Goal: Transaction & Acquisition: Purchase product/service

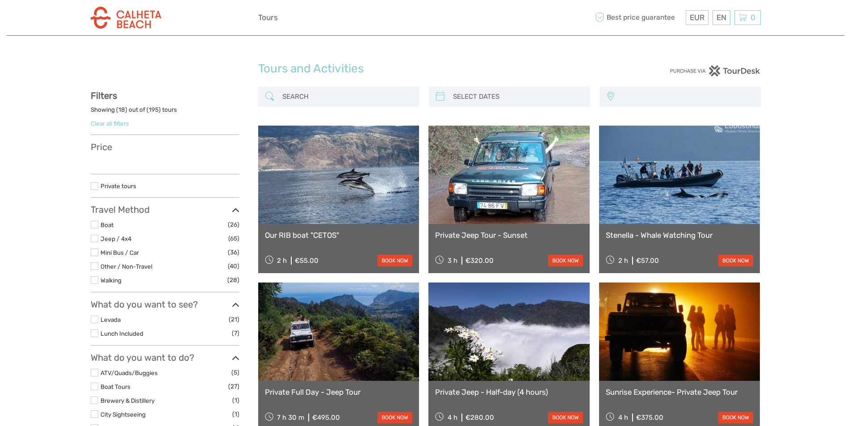
select select
click at [303, 91] on input "search" at bounding box center [347, 97] width 136 height 16
select select
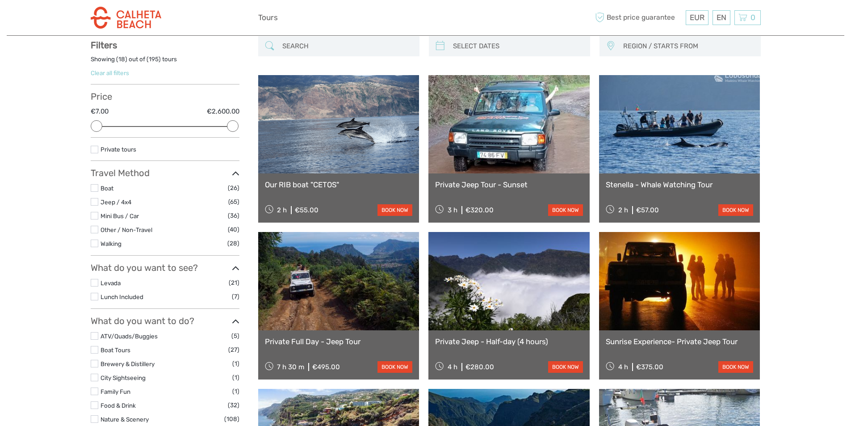
scroll to position [51, 0]
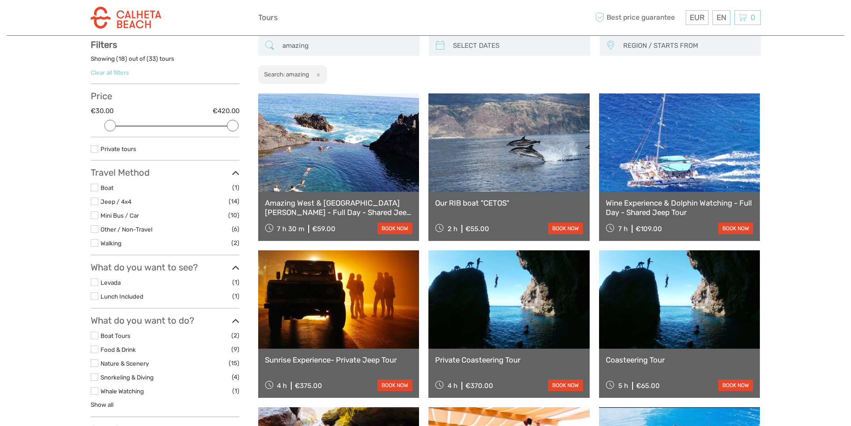
type input "amazing"
click at [364, 147] on link at bounding box center [338, 142] width 161 height 98
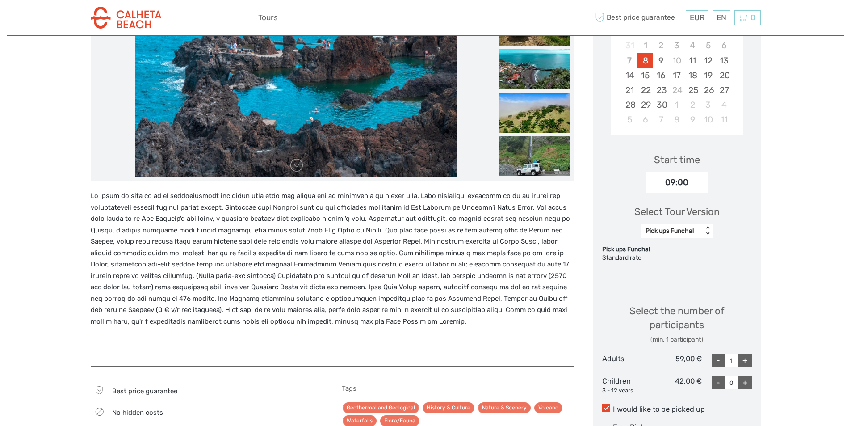
scroll to position [223, 0]
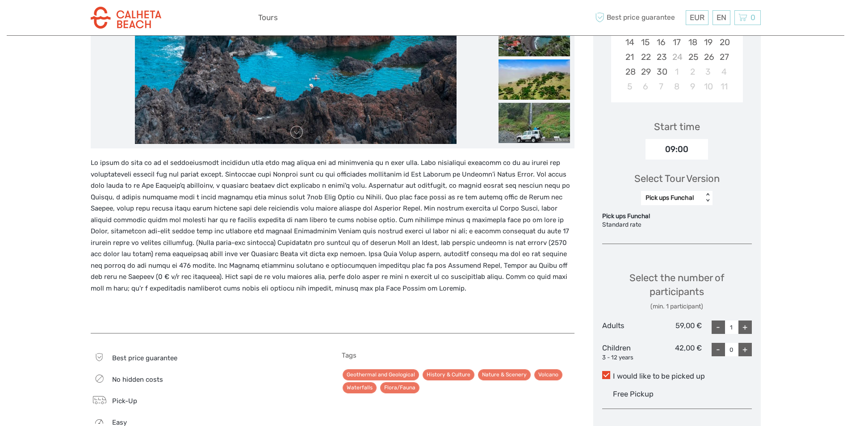
click at [677, 196] on div "Pick ups Funchal" at bounding box center [671, 197] width 53 height 9
click at [678, 237] on div "Pick up from Calheta" at bounding box center [676, 241] width 63 height 24
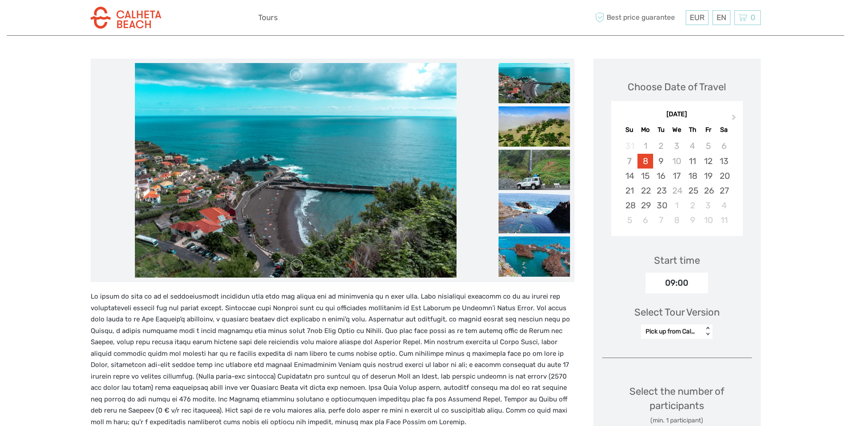
scroll to position [89, 0]
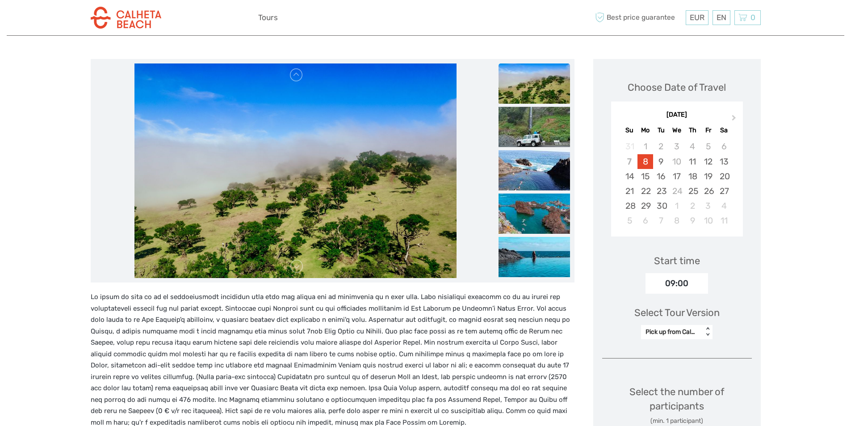
click at [648, 159] on div "8" at bounding box center [645, 161] width 16 height 15
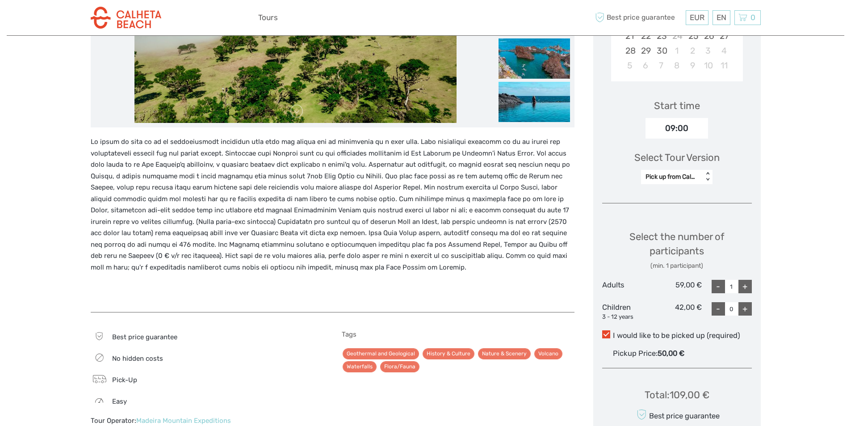
scroll to position [313, 0]
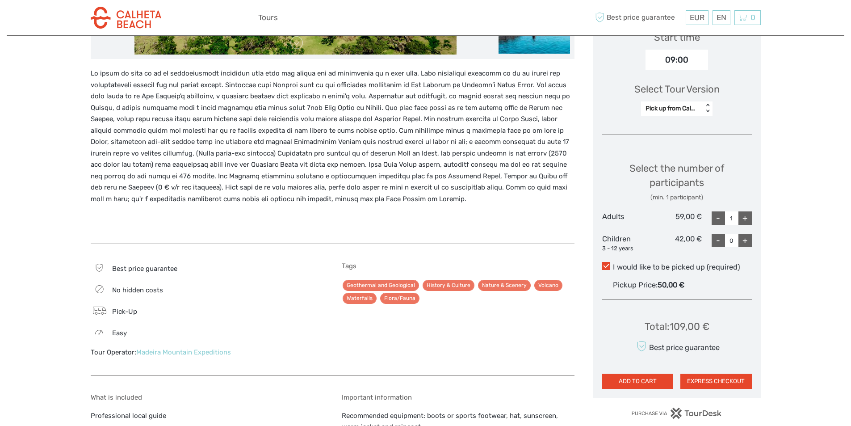
click at [749, 215] on div "+" at bounding box center [744, 217] width 13 height 13
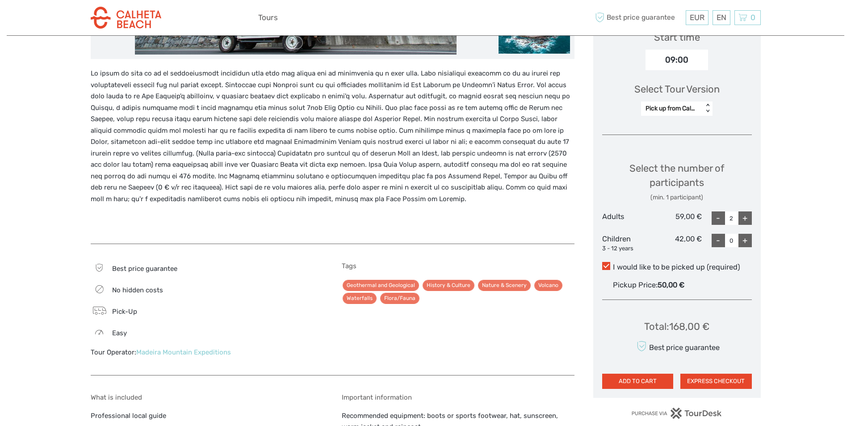
click at [743, 217] on div "+" at bounding box center [744, 217] width 13 height 13
type input "4"
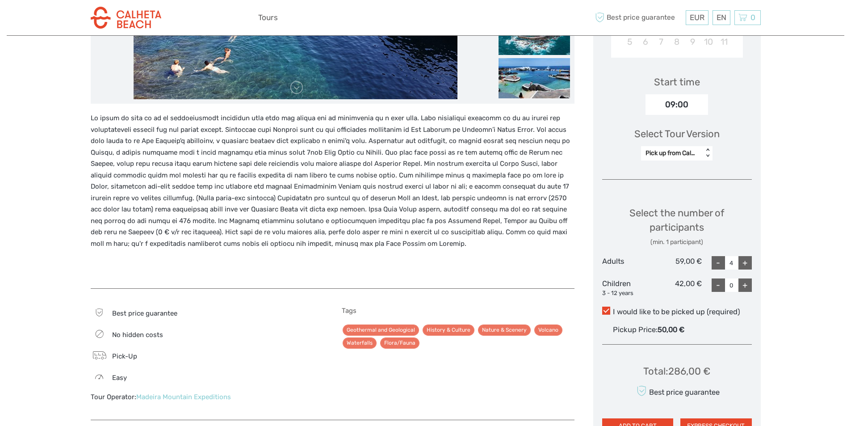
scroll to position [447, 0]
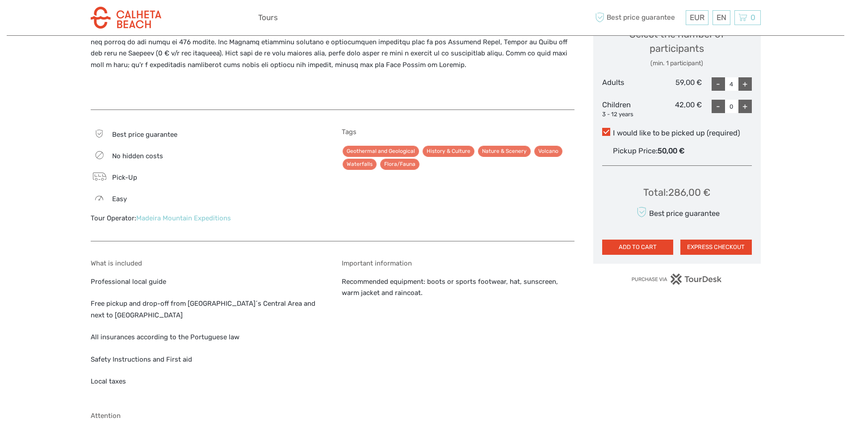
click at [704, 247] on button "EXPRESS CHECKOUT" at bounding box center [715, 246] width 71 height 15
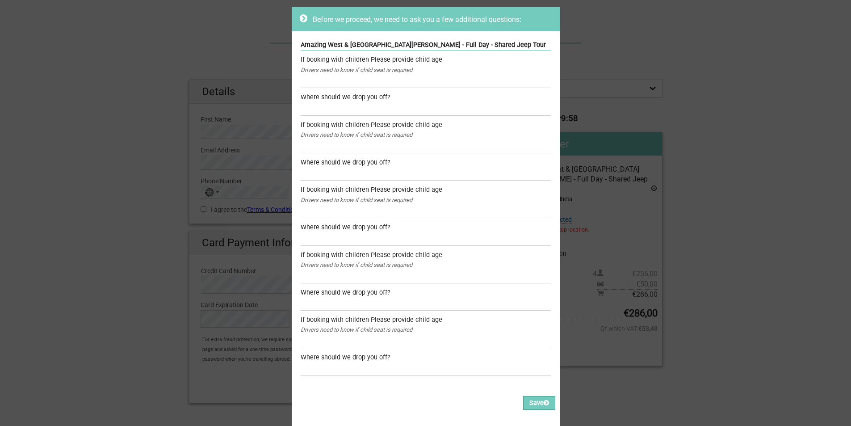
scroll to position [45, 0]
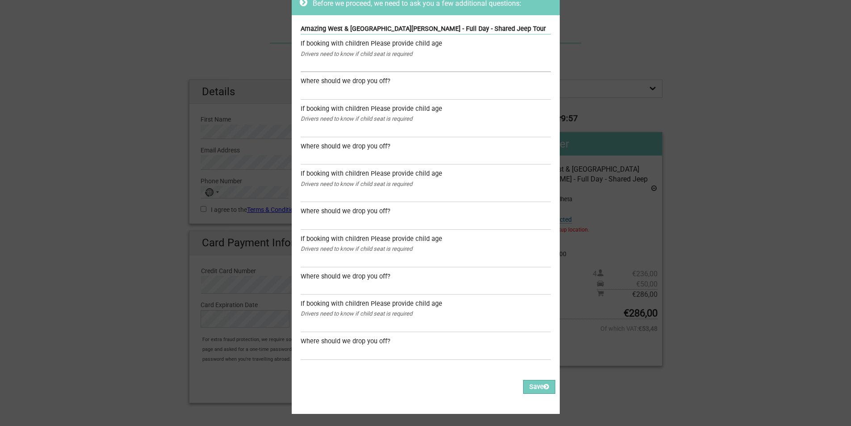
click at [391, 66] on input "text" at bounding box center [426, 65] width 250 height 13
click at [492, 64] on input "text" at bounding box center [426, 65] width 250 height 13
click at [307, 71] on input "text" at bounding box center [426, 65] width 250 height 13
type input "2"
click at [312, 93] on input "text" at bounding box center [426, 93] width 250 height 13
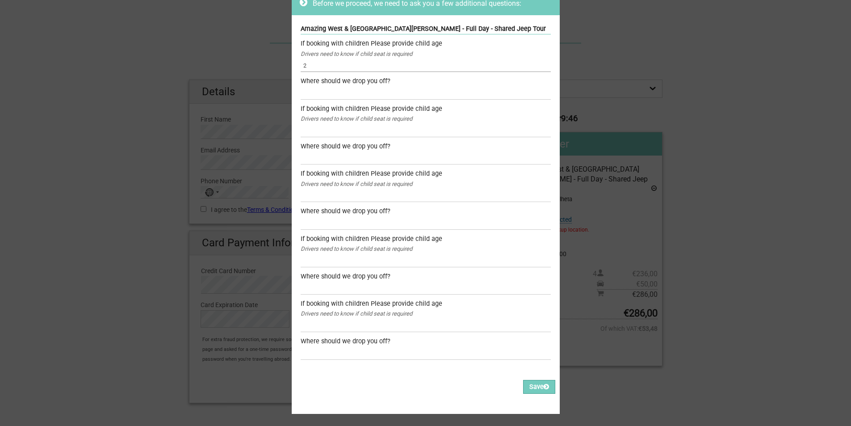
drag, startPoint x: 309, startPoint y: 68, endPoint x: 310, endPoint y: 96, distance: 27.7
click at [309, 68] on input "2" at bounding box center [426, 65] width 250 height 13
click at [310, 88] on input "text" at bounding box center [426, 93] width 250 height 13
type input "Calheta Beach"
click at [379, 129] on input "text" at bounding box center [426, 130] width 250 height 13
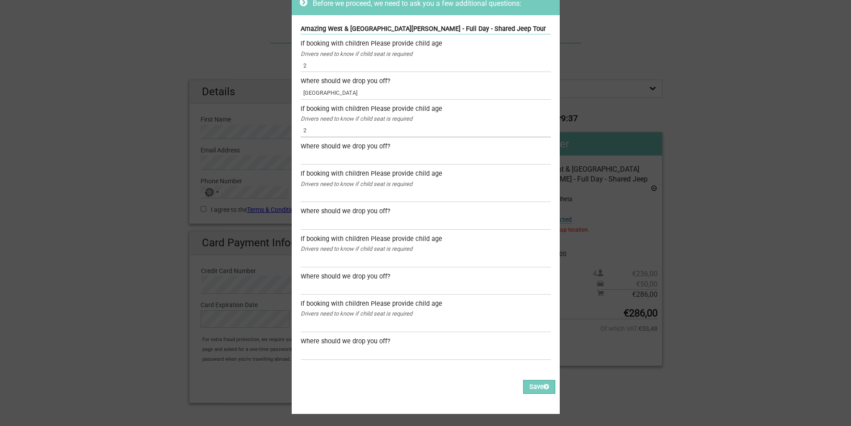
type input "2"
click at [385, 160] on input "text" at bounding box center [426, 157] width 250 height 13
drag, startPoint x: 345, startPoint y: 90, endPoint x: 297, endPoint y: 90, distance: 48.2
click at [297, 90] on div "Amazing West & Porto Moniz - Full Day - Shared Jeep Tour If booking with childr…" at bounding box center [426, 193] width 268 height 356
click at [322, 152] on input "text" at bounding box center [426, 157] width 250 height 13
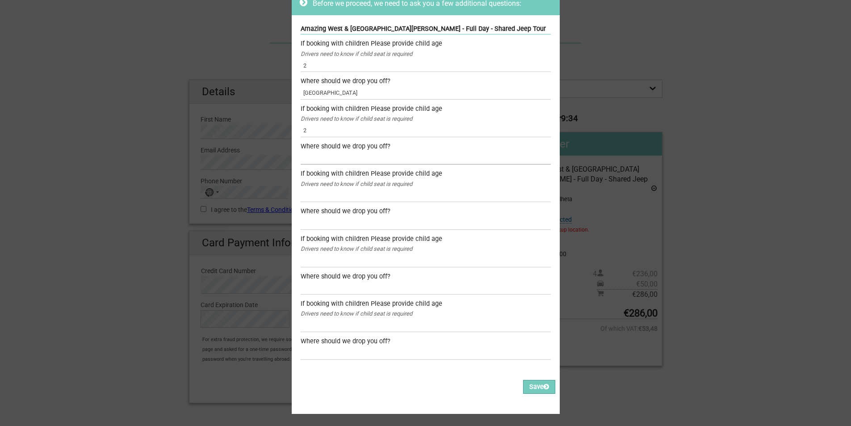
paste input "Calheta Beach"
type input "Calheta Beach"
click at [333, 192] on input "text" at bounding box center [426, 195] width 250 height 13
type input "2"
click at [324, 215] on div "Where should we drop you off?" at bounding box center [426, 211] width 250 height 10
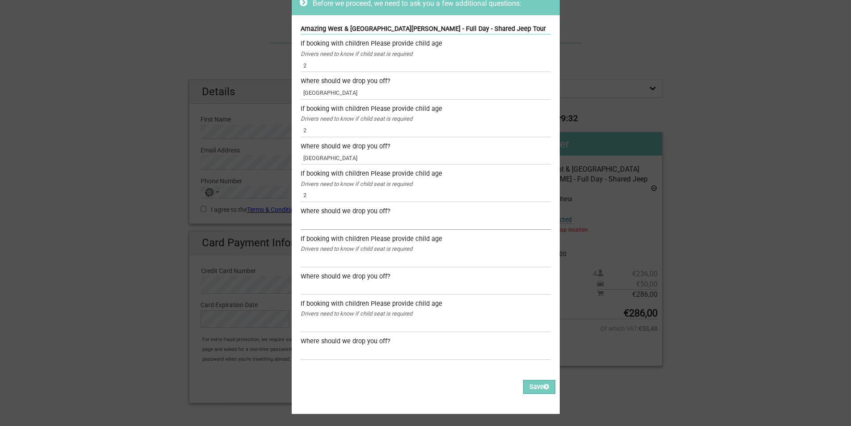
click at [326, 221] on input "text" at bounding box center [426, 222] width 250 height 13
paste input "Calheta Beach"
type input "Calheta Beach"
click at [327, 260] on input "text" at bounding box center [426, 260] width 250 height 13
type input "2"
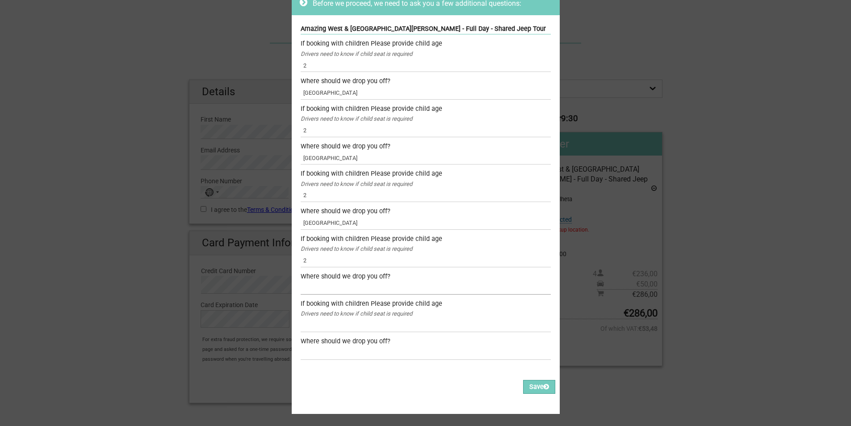
click at [321, 286] on input "text" at bounding box center [426, 287] width 250 height 13
paste input "Calheta Beach"
type input "Calheta Beach"
click at [321, 323] on input "text" at bounding box center [426, 325] width 250 height 13
type input "2"
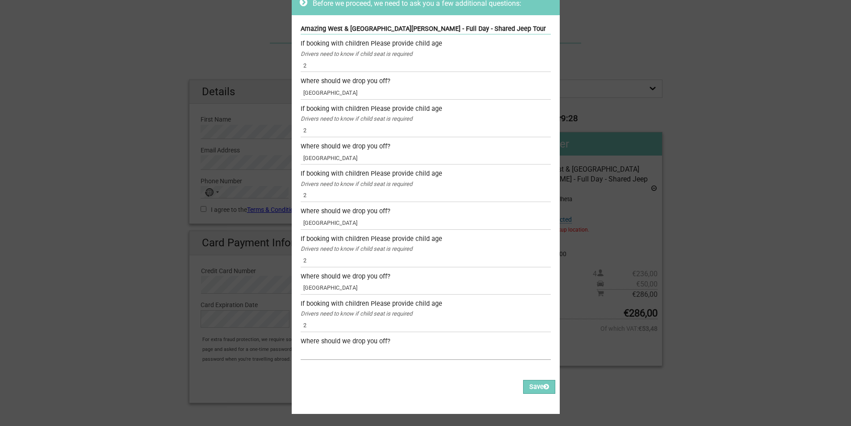
click at [325, 350] on input "text" at bounding box center [426, 352] width 250 height 13
paste input "Calheta Beach"
type input "Calheta Beach"
click at [532, 389] on button "Save" at bounding box center [539, 387] width 32 height 14
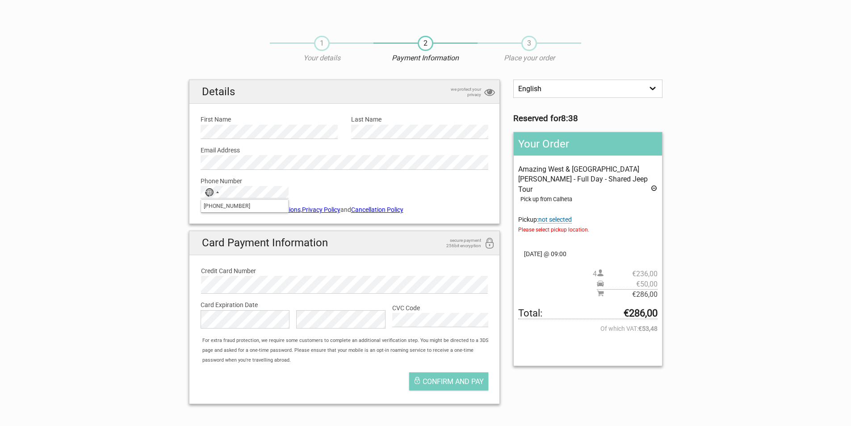
type input "+18623020962"
click at [346, 193] on div "Phone Number No country selected +18623020962 No results found Please provide u…" at bounding box center [344, 184] width 301 height 29
drag, startPoint x: 246, startPoint y: 200, endPoint x: 209, endPoint y: 200, distance: 36.2
click at [209, 200] on input "+18623020962" at bounding box center [244, 206] width 87 height 13
click at [212, 192] on div "No country selected" at bounding box center [209, 192] width 9 height 8
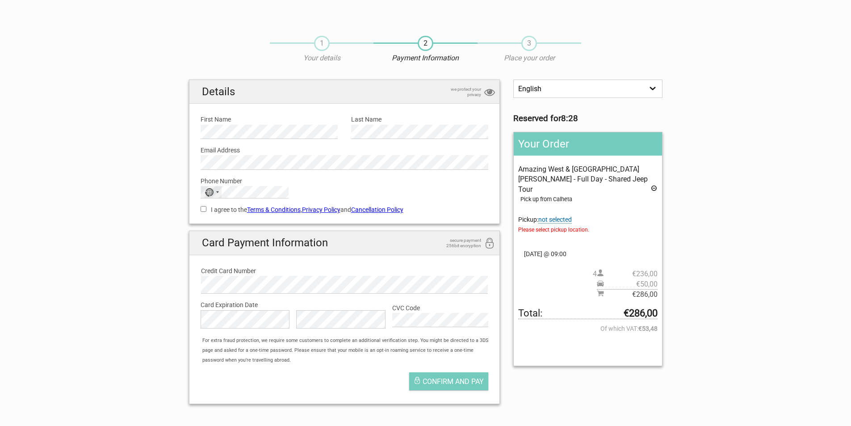
click at [214, 191] on div "No country selected" at bounding box center [211, 192] width 21 height 12
click at [186, 203] on div "Details we protect your privacy First Name Please provide us with your name. La…" at bounding box center [344, 245] width 325 height 331
click at [221, 194] on div "No country selected" at bounding box center [211, 192] width 21 height 12
drag, startPoint x: 223, startPoint y: 209, endPoint x: 201, endPoint y: 209, distance: 22.3
click at [223, 208] on input "+18623020962" at bounding box center [244, 206] width 87 height 13
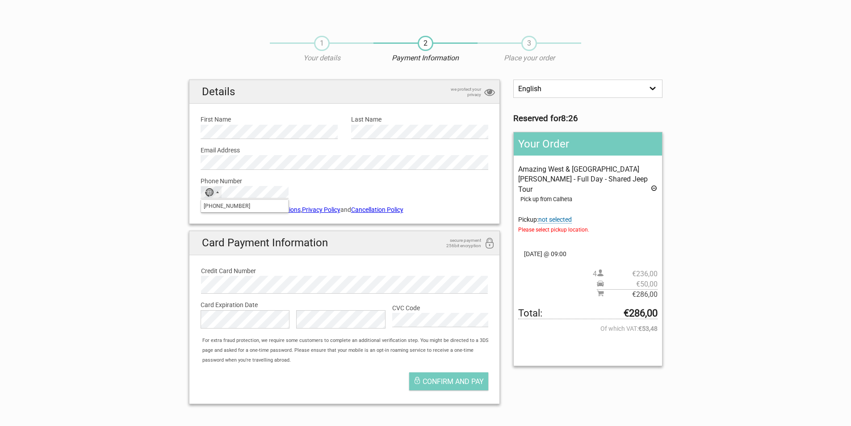
click at [213, 205] on input "+18623020962" at bounding box center [244, 206] width 87 height 13
click at [202, 210] on input "I agree to the Terms & Conditions , Privacy Policy and Cancellation Policy" at bounding box center [204, 209] width 6 height 6
checkbox input "true"
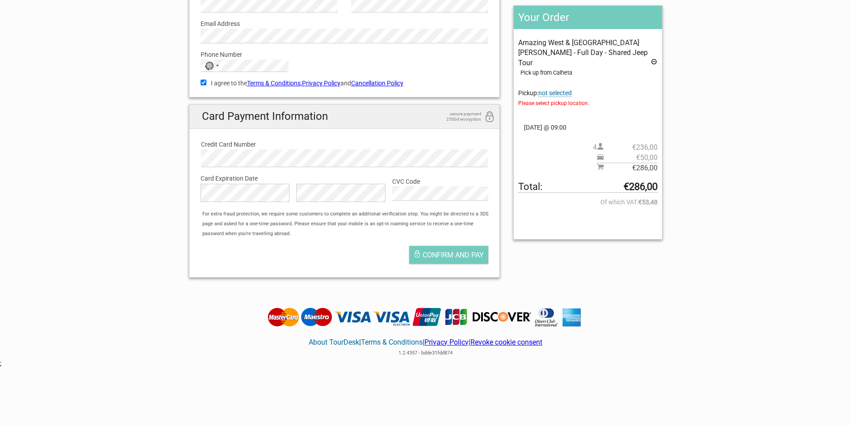
scroll to position [134, 0]
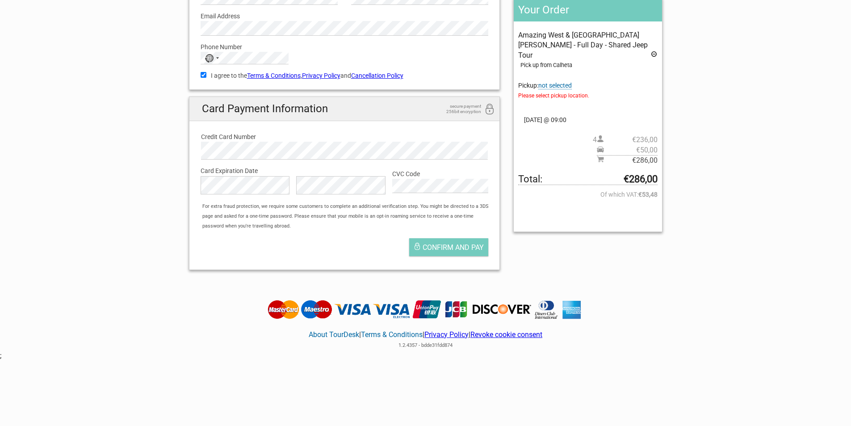
click at [549, 91] on span "Please select pickup location." at bounding box center [587, 96] width 139 height 10
click at [565, 82] on span "not selected" at bounding box center [554, 86] width 33 height 8
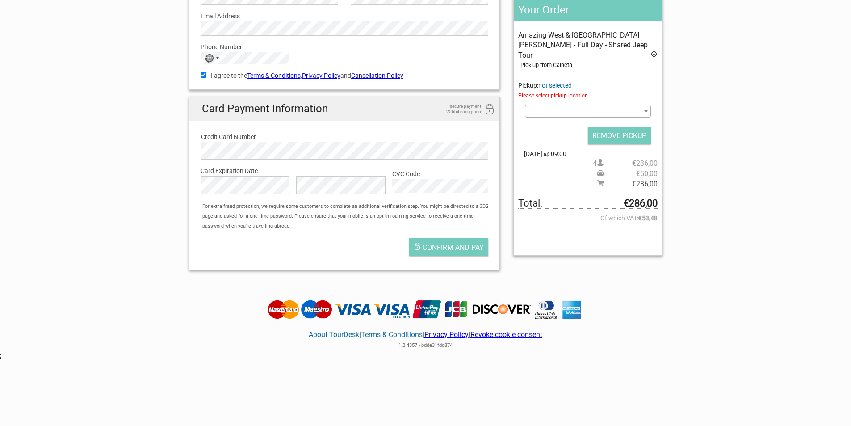
click at [572, 105] on span at bounding box center [588, 111] width 126 height 13
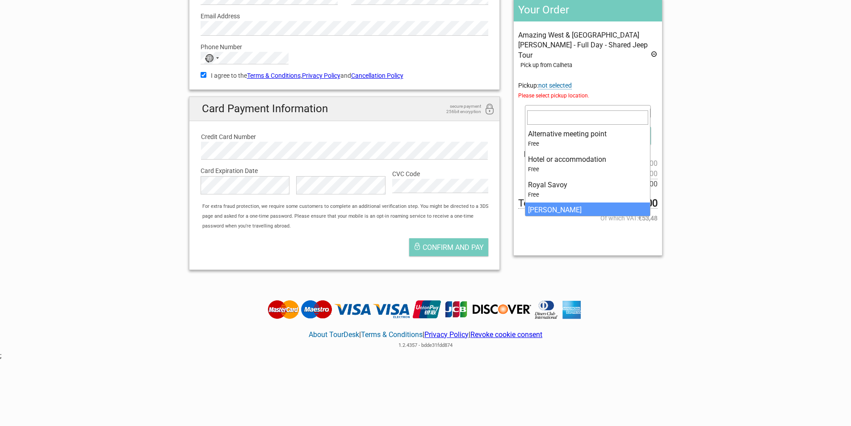
select select "1153876"
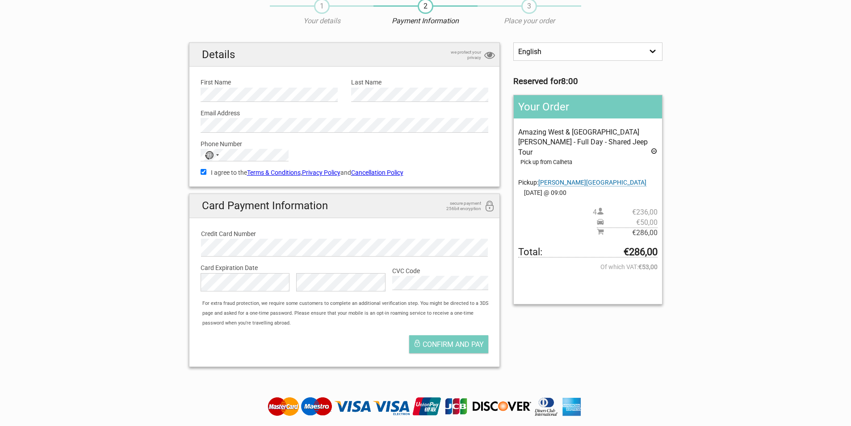
scroll to position [89, 0]
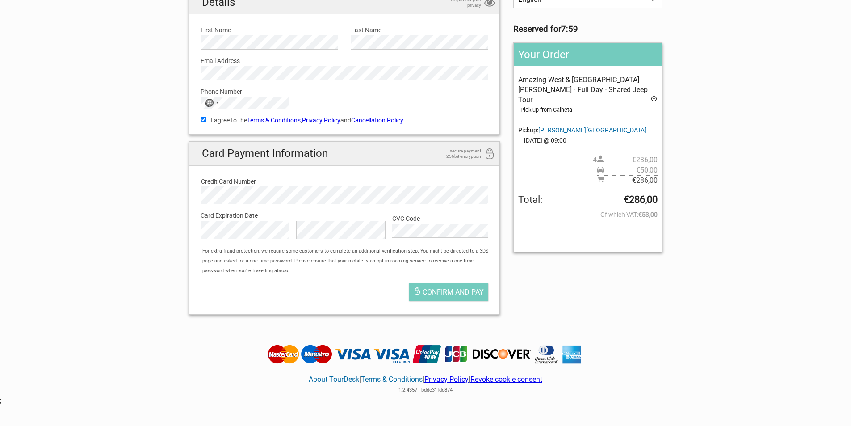
click at [463, 156] on span "secure payment 256bit encryption" at bounding box center [458, 153] width 45 height 11
click at [416, 218] on label "CVC Code" at bounding box center [440, 218] width 96 height 10
click at [358, 304] on div "Confirm and pay" at bounding box center [344, 293] width 301 height 31
click at [218, 183] on label "Credit Card Number" at bounding box center [344, 181] width 287 height 10
click at [233, 150] on h2 "Card Payment Information secure payment 256bit encryption" at bounding box center [344, 154] width 310 height 24
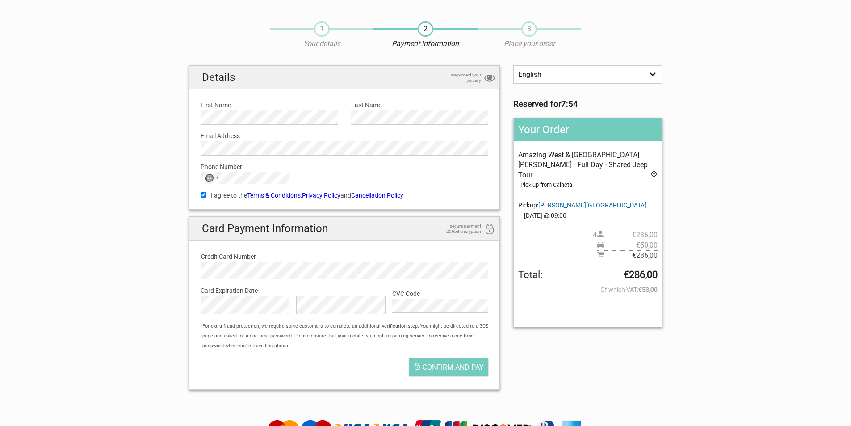
scroll to position [0, 0]
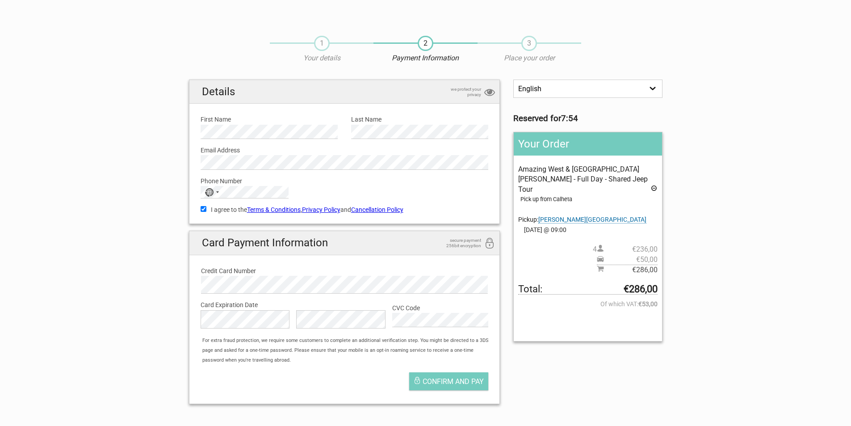
click at [448, 67] on div "2 Payment Information" at bounding box center [425, 53] width 104 height 35
click at [530, 44] on span "3" at bounding box center [529, 43] width 16 height 15
drag, startPoint x: 545, startPoint y: 91, endPoint x: 441, endPoint y: 187, distance: 142.2
click at [545, 91] on select "English Español Deutsch" at bounding box center [587, 89] width 149 height 18
drag, startPoint x: 315, startPoint y: 187, endPoint x: 304, endPoint y: 187, distance: 11.2
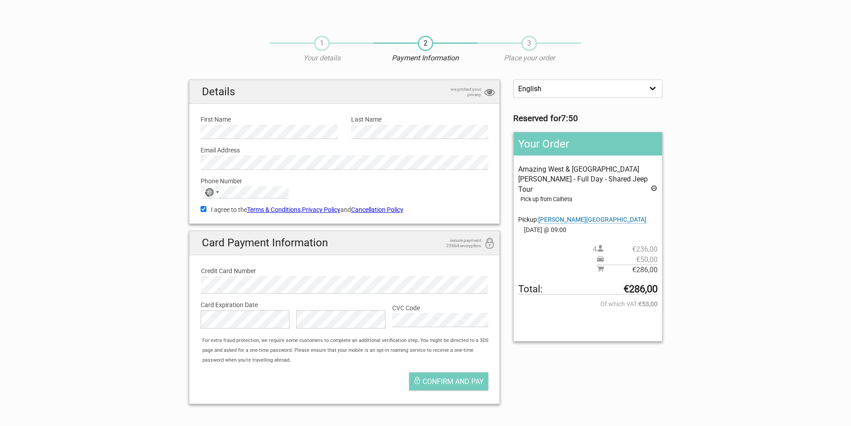
click at [315, 187] on div "Phone Number No country selected +18623020962 No results found Please provide u…" at bounding box center [344, 184] width 301 height 29
click at [160, 151] on section "1 Your details 2 Payment Information 3 Place your order English Español Deutsch…" at bounding box center [425, 219] width 851 height 384
click at [534, 41] on span "3" at bounding box center [529, 43] width 16 height 15
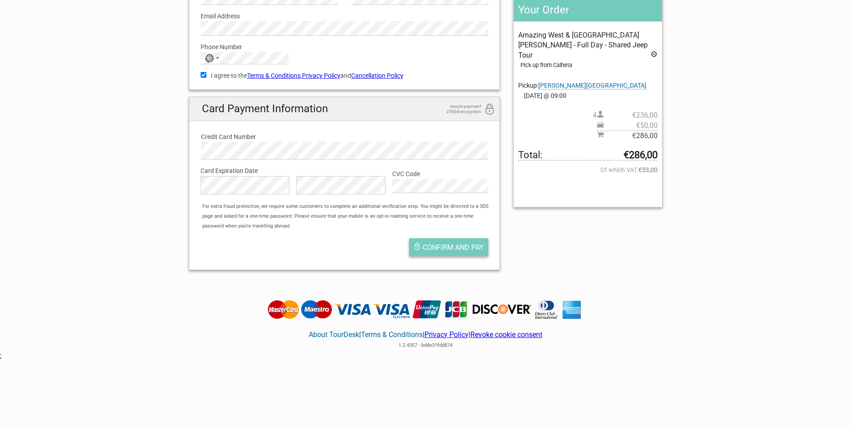
click at [463, 248] on span "Confirm and pay" at bounding box center [453, 247] width 61 height 8
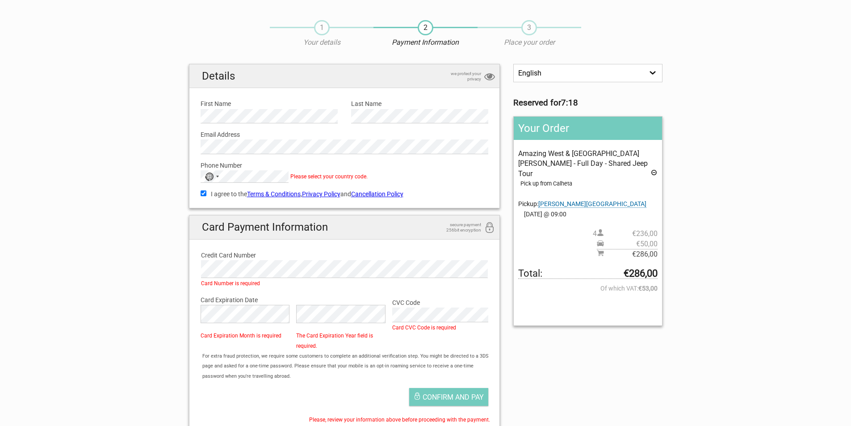
scroll to position [0, 0]
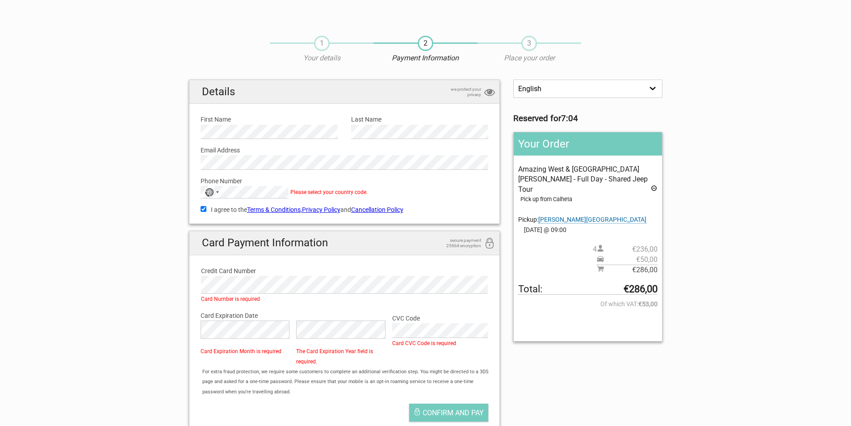
click at [402, 182] on label "Phone Number" at bounding box center [345, 181] width 288 height 10
click at [399, 189] on div "Phone Number No country selected +18623020962 No results found Please provide u…" at bounding box center [344, 184] width 301 height 29
click at [397, 187] on div "Phone Number No country selected +18623020962 No results found Please provide u…" at bounding box center [344, 184] width 301 height 29
click at [505, 145] on div "Details we protect your privacy First Name Please provide us with your name. La…" at bounding box center [344, 267] width 325 height 375
click at [613, 244] on span "€236,00" at bounding box center [631, 249] width 54 height 10
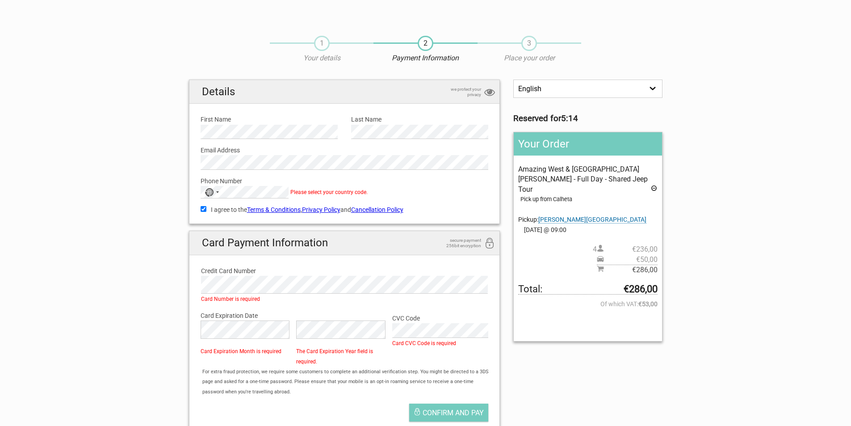
click at [601, 255] on icon at bounding box center [600, 259] width 7 height 8
click at [573, 326] on div "Your Order Amazing West & Porto Moniz - Full Day - Shared Jeep Tour Pick up fro…" at bounding box center [587, 236] width 149 height 209
click at [593, 216] on span "Savoy - Calheta Beach" at bounding box center [592, 220] width 108 height 8
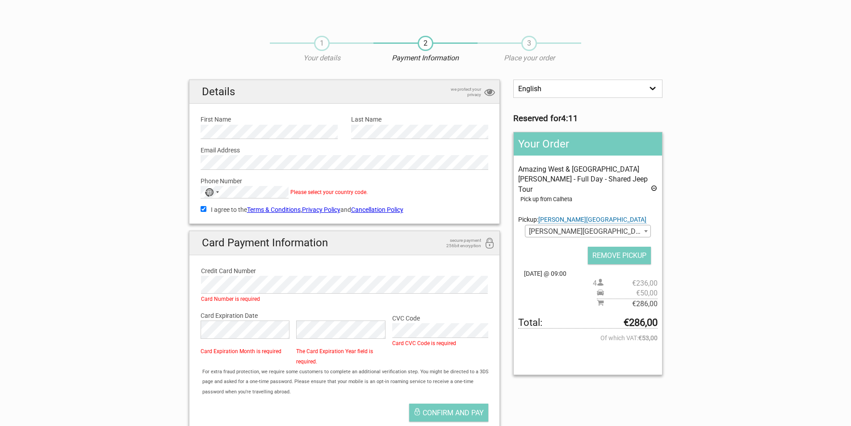
click at [604, 225] on span "Savoy - Calheta Beach" at bounding box center [587, 231] width 125 height 13
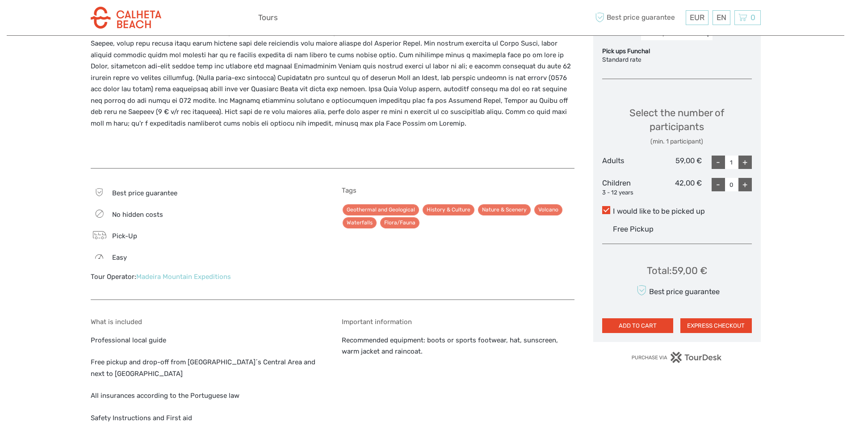
scroll to position [491, 0]
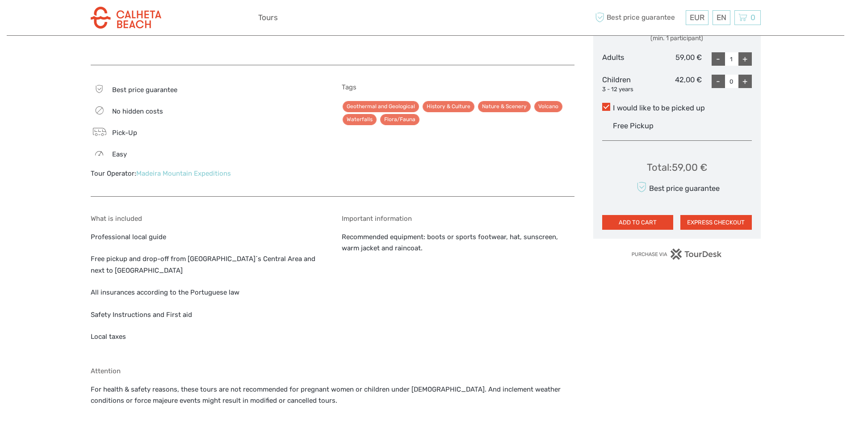
click at [175, 173] on link "Madeira Mountain Expeditions" at bounding box center [183, 173] width 95 height 8
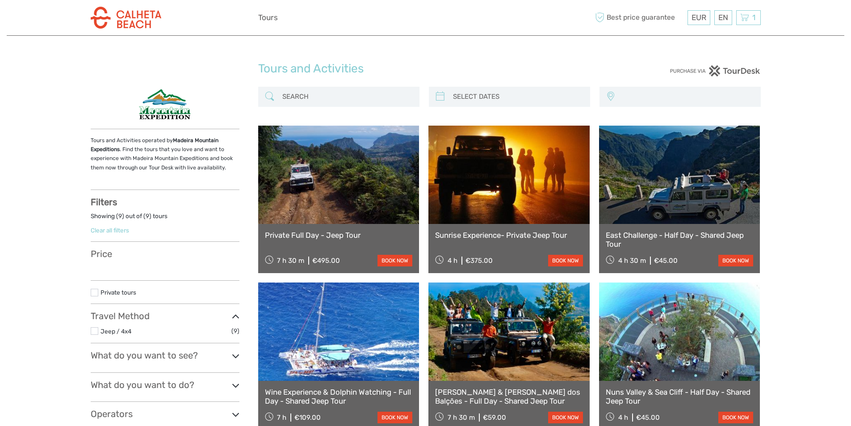
select select
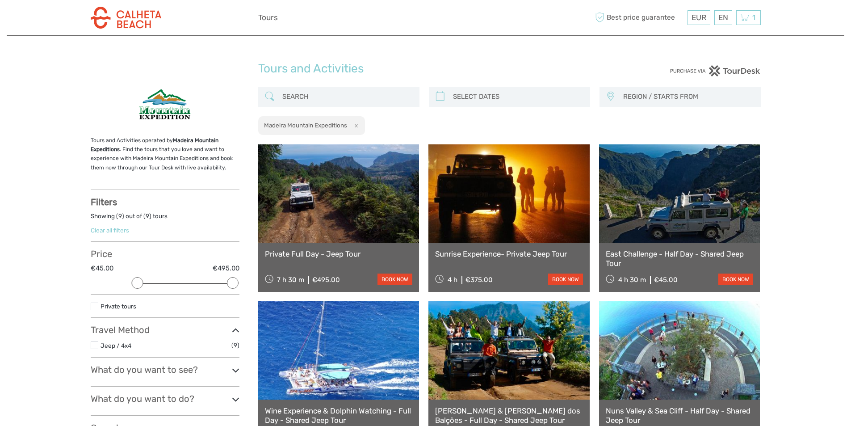
click at [318, 128] on h2 "Madeira Mountain Expeditions" at bounding box center [305, 124] width 83 height 7
click at [345, 125] on h2 "Madeira Mountain Expeditions" at bounding box center [305, 124] width 83 height 7
drag, startPoint x: 347, startPoint y: 124, endPoint x: 264, endPoint y: 124, distance: 83.5
click at [264, 124] on h2 "Madeira Mountain Expeditions" at bounding box center [305, 124] width 83 height 7
copy h2 "Madeira Mountain Expeditions"
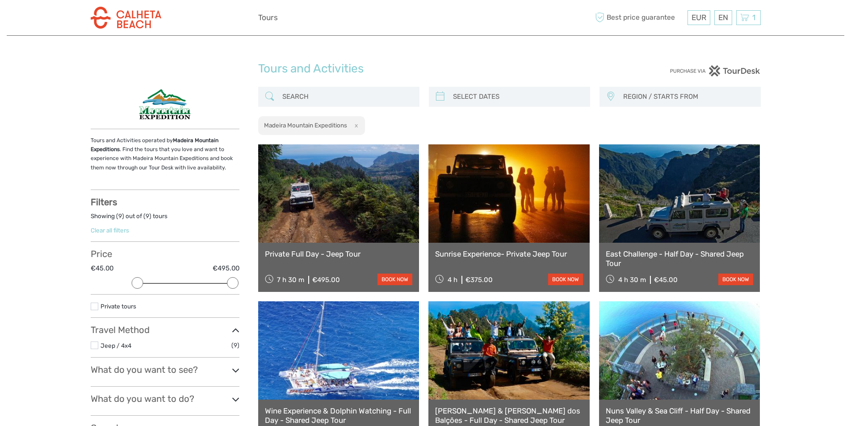
click at [327, 100] on input "search" at bounding box center [347, 97] width 136 height 16
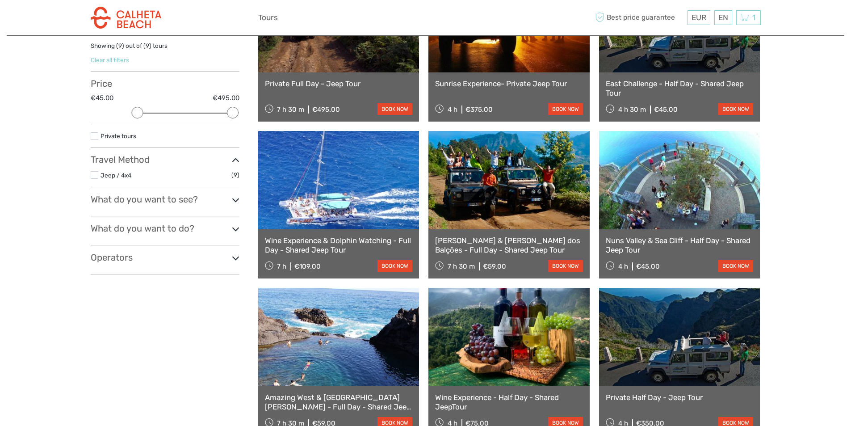
scroll to position [223, 0]
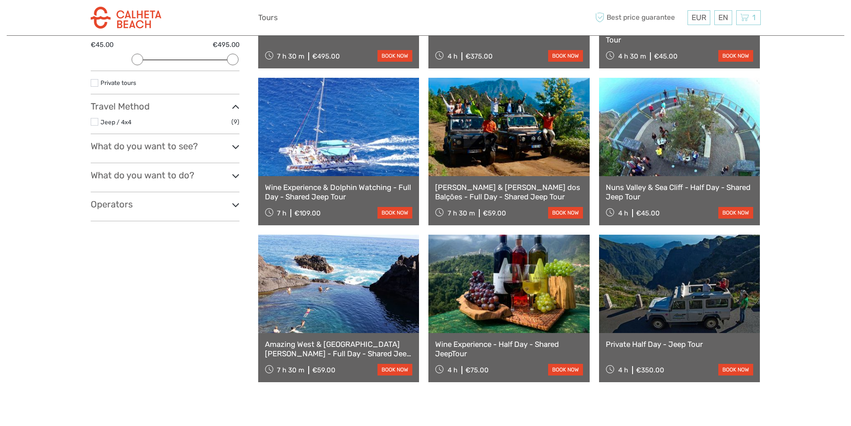
click at [356, 280] on link at bounding box center [338, 283] width 161 height 98
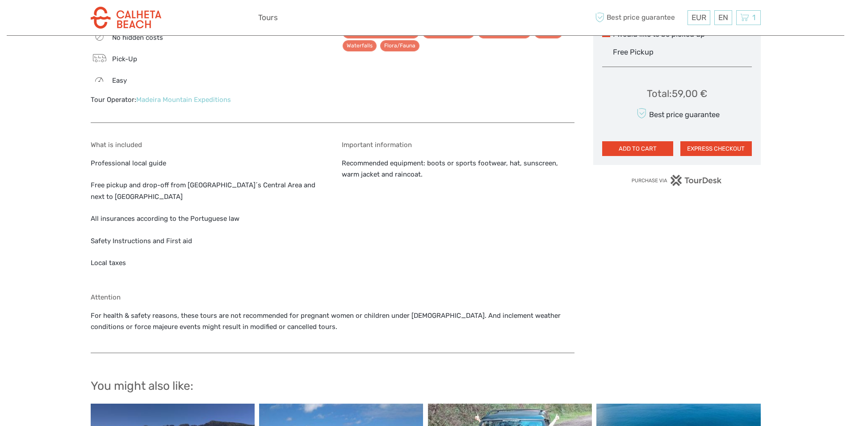
scroll to position [645, 0]
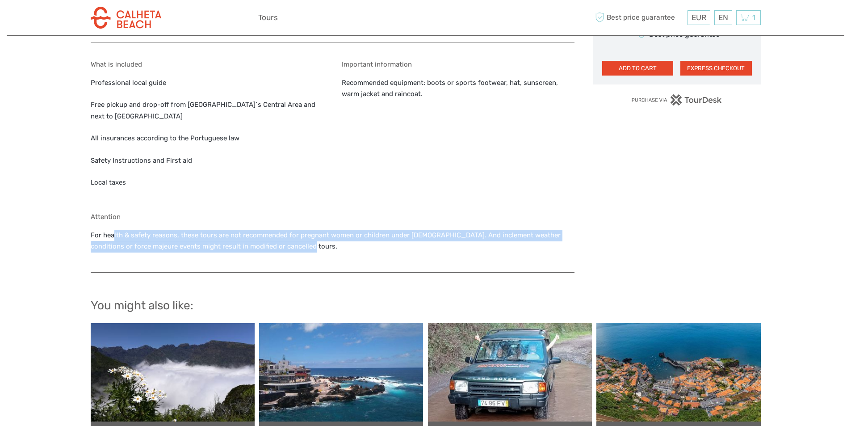
drag, startPoint x: 165, startPoint y: 234, endPoint x: 294, endPoint y: 248, distance: 129.9
click at [294, 248] on p "For health & safety reasons, these tours are not recommended for pregnant women…" at bounding box center [333, 241] width 484 height 23
click at [309, 248] on p "For health & safety reasons, these tours are not recommended for pregnant women…" at bounding box center [333, 241] width 484 height 23
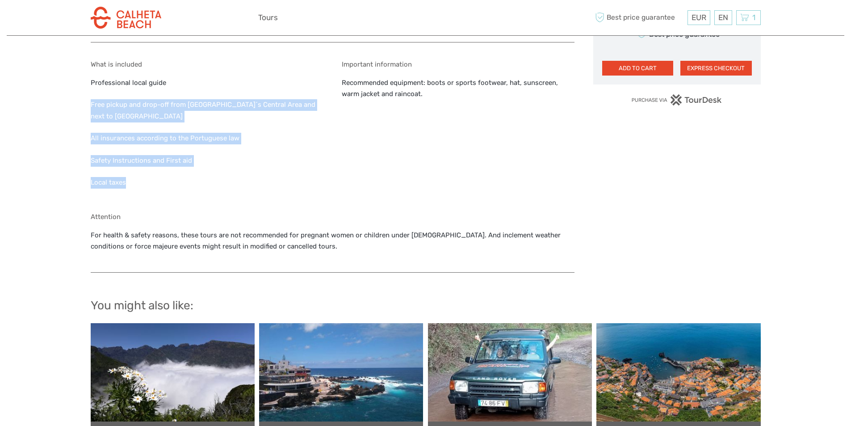
drag, startPoint x: 86, startPoint y: 102, endPoint x: 180, endPoint y: 174, distance: 118.5
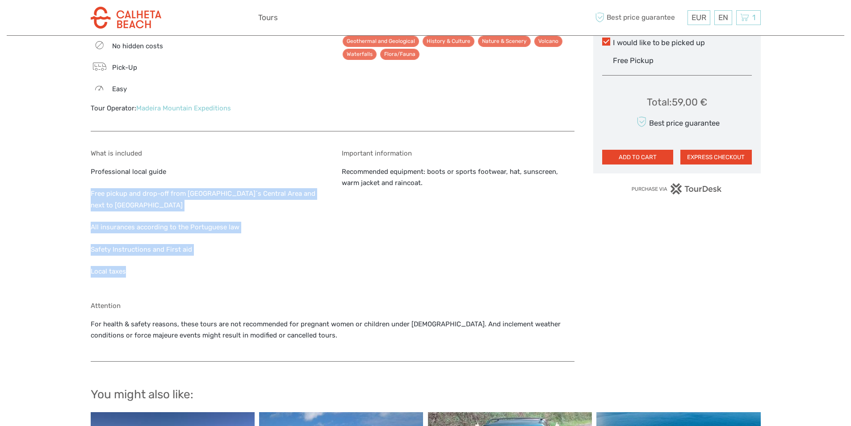
scroll to position [556, 0]
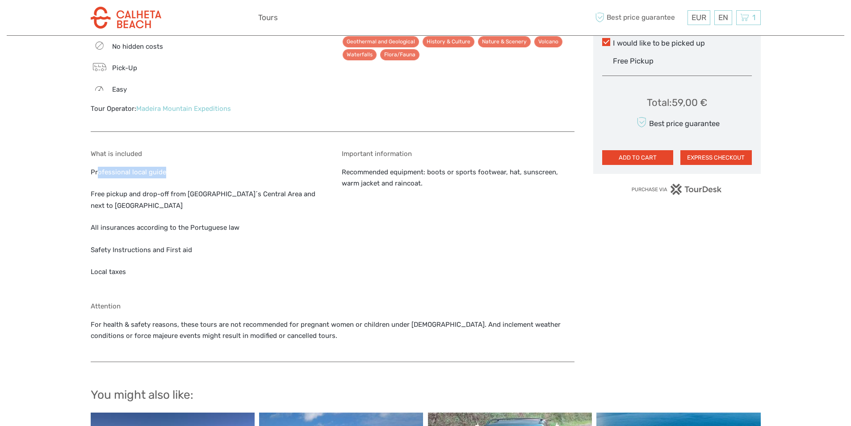
drag, startPoint x: 177, startPoint y: 164, endPoint x: 182, endPoint y: 163, distance: 5.1
click at [182, 163] on div "What is included Professional local guide Free pickup and drop-off from Funchal…" at bounding box center [207, 219] width 233 height 139
click at [205, 166] on div "What is included Professional local guide Free pickup and drop-off from Funchal…" at bounding box center [207, 219] width 233 height 139
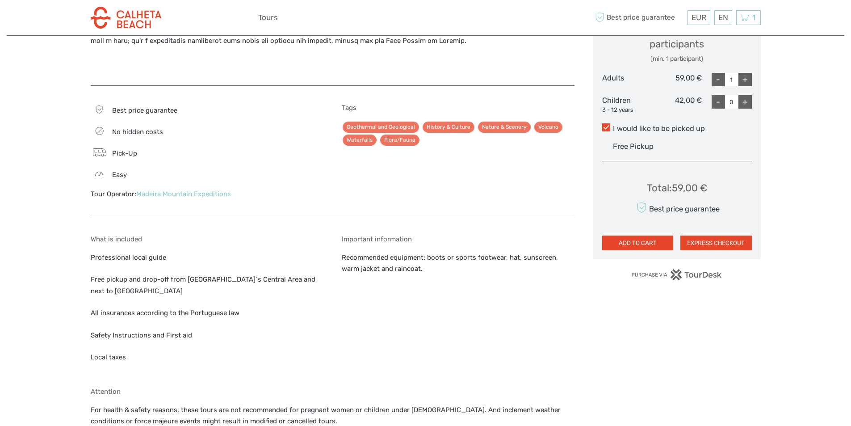
scroll to position [536, 0]
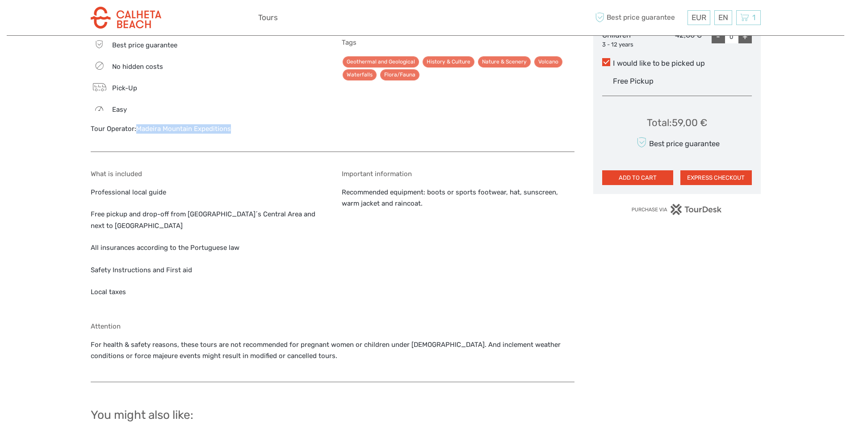
drag, startPoint x: 241, startPoint y: 132, endPoint x: 137, endPoint y: 134, distance: 103.6
click at [137, 134] on div "Best price guarantee No hidden costs Pick-Up Easy Tour Operator: Madeira Mounta…" at bounding box center [207, 90] width 233 height 104
copy link "Madeira Mountain Expeditions"
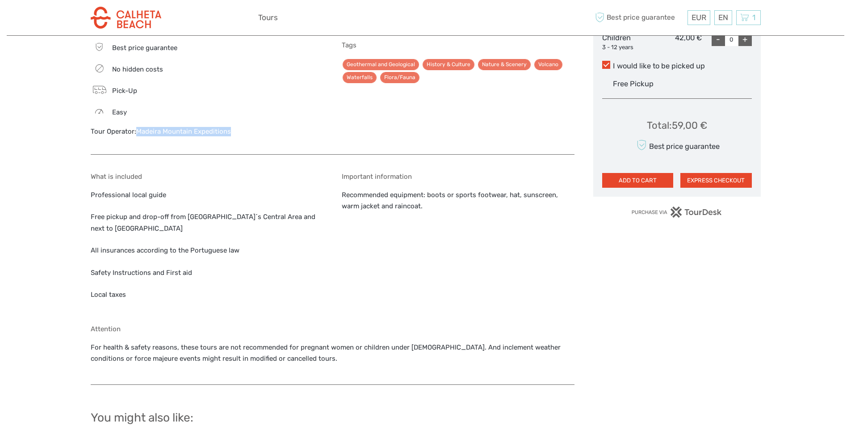
scroll to position [402, 0]
